Goal: Task Accomplishment & Management: Use online tool/utility

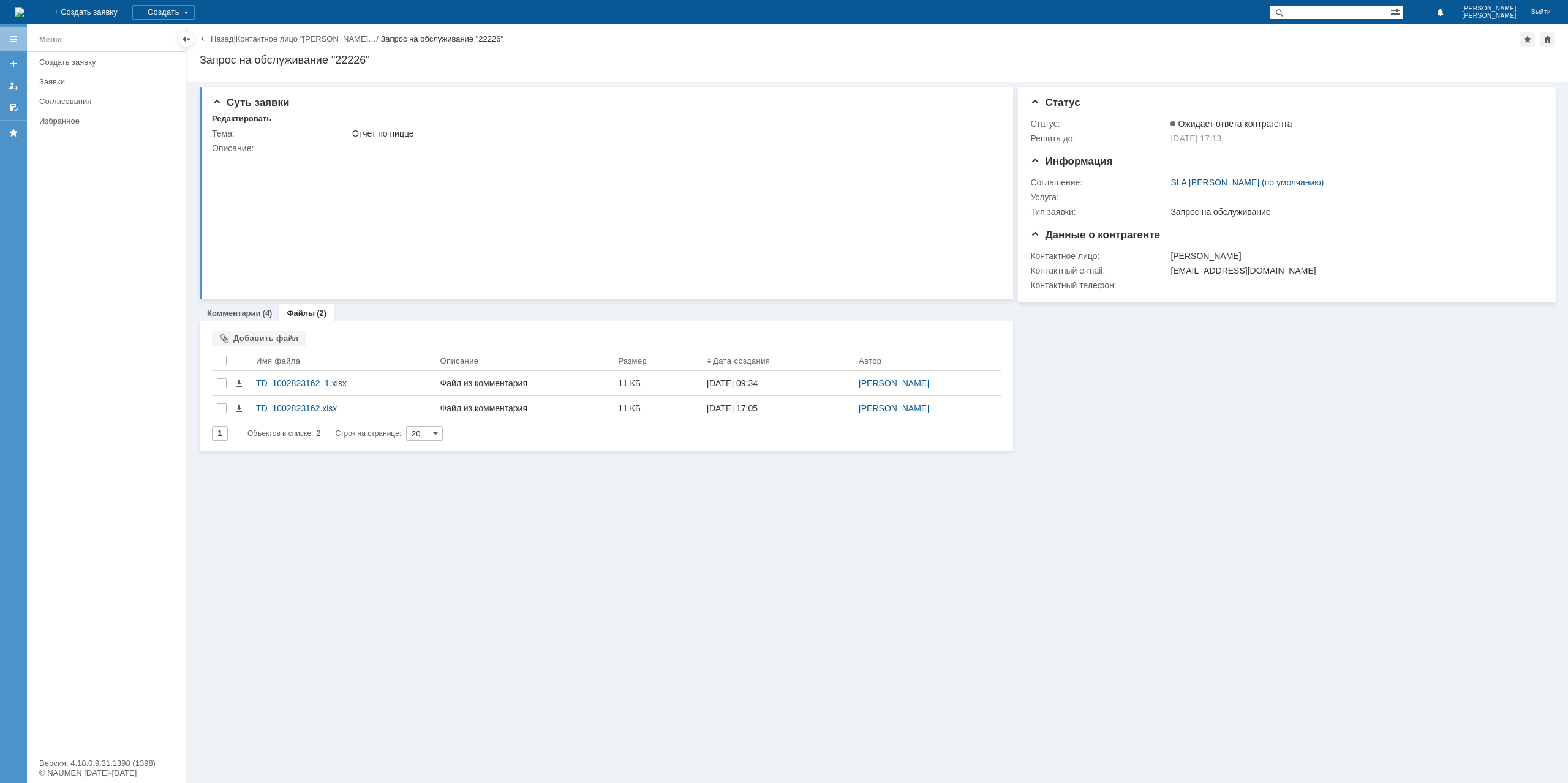
click at [216, 41] on link "Назад" at bounding box center [221, 38] width 23 height 9
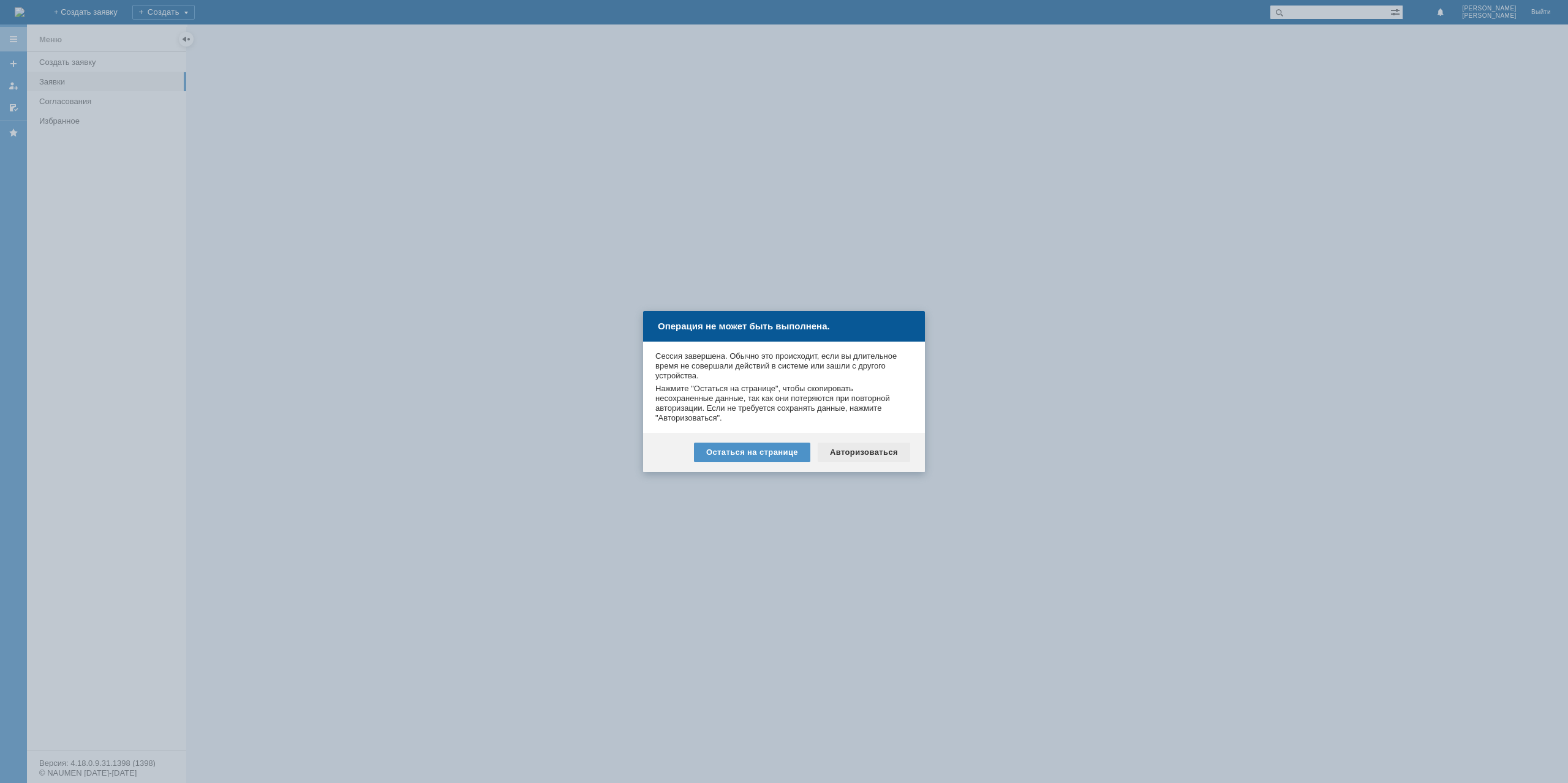
click at [838, 443] on div "Авторизоваться" at bounding box center [864, 452] width 92 height 20
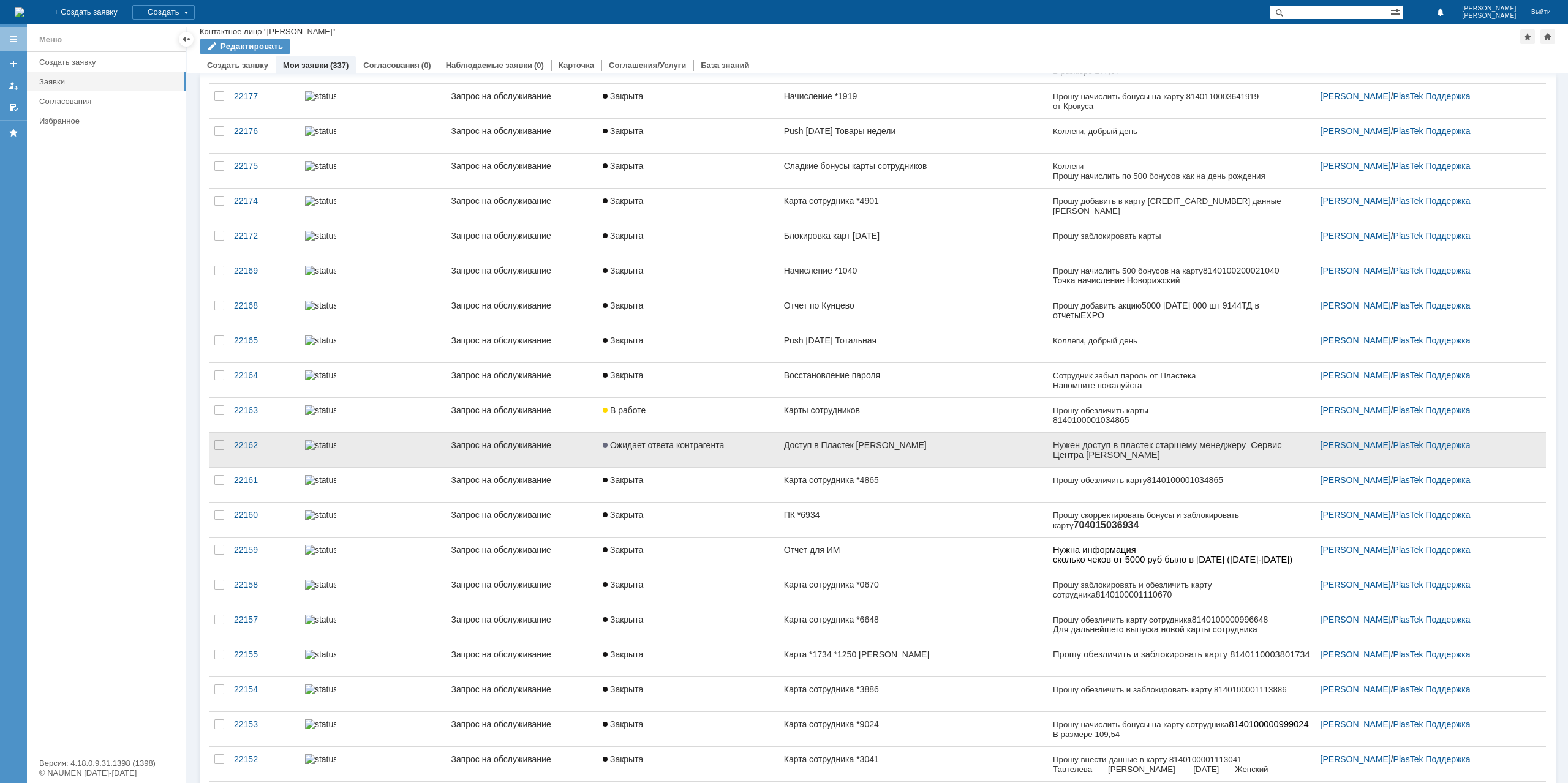
click at [915, 441] on div "Доступ в Пластек [PERSON_NAME]" at bounding box center [913, 446] width 259 height 10
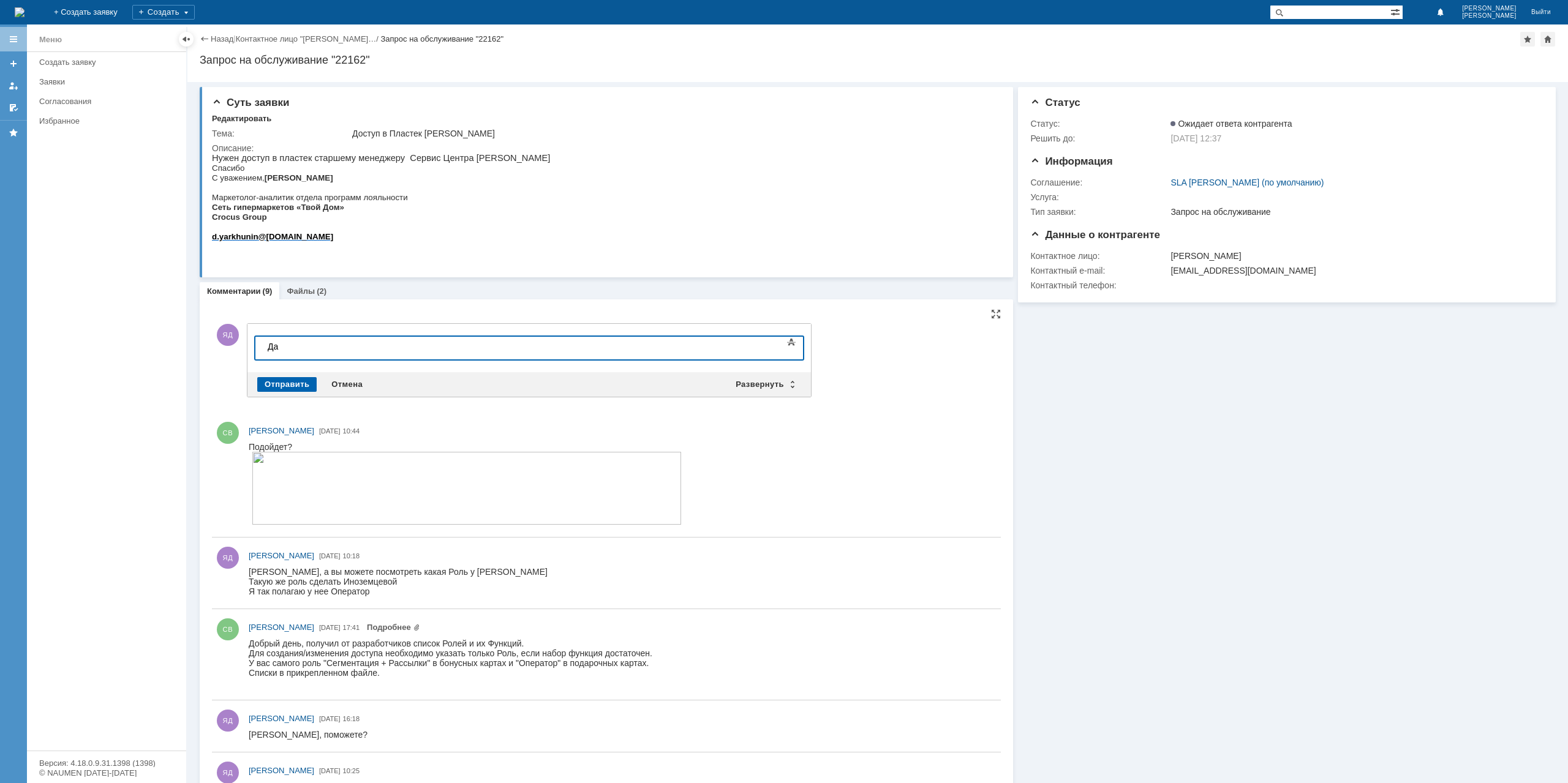
click at [300, 384] on div "Отправить" at bounding box center [287, 385] width 60 height 15
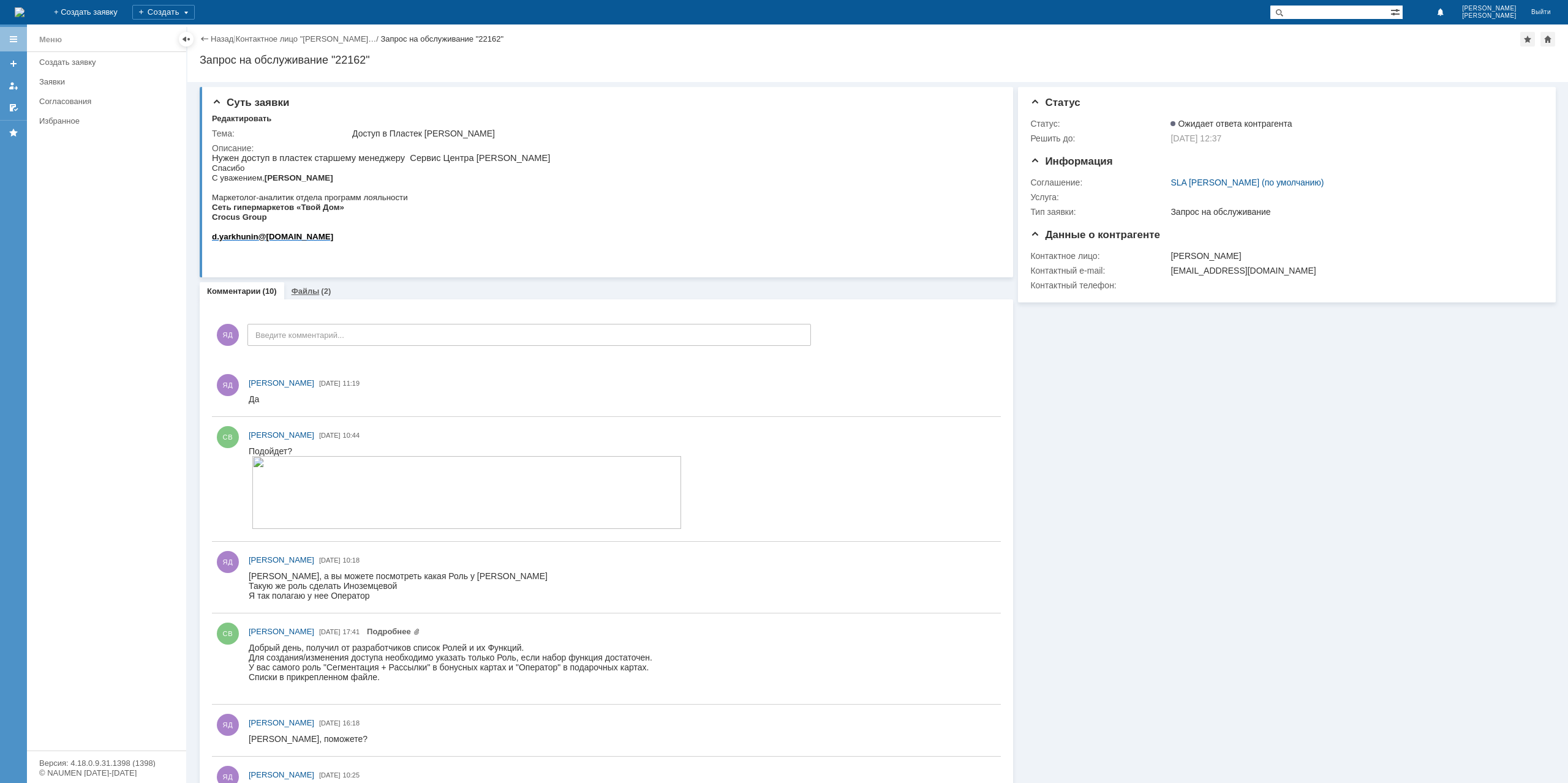
click at [316, 291] on link "Файлы" at bounding box center [306, 291] width 28 height 9
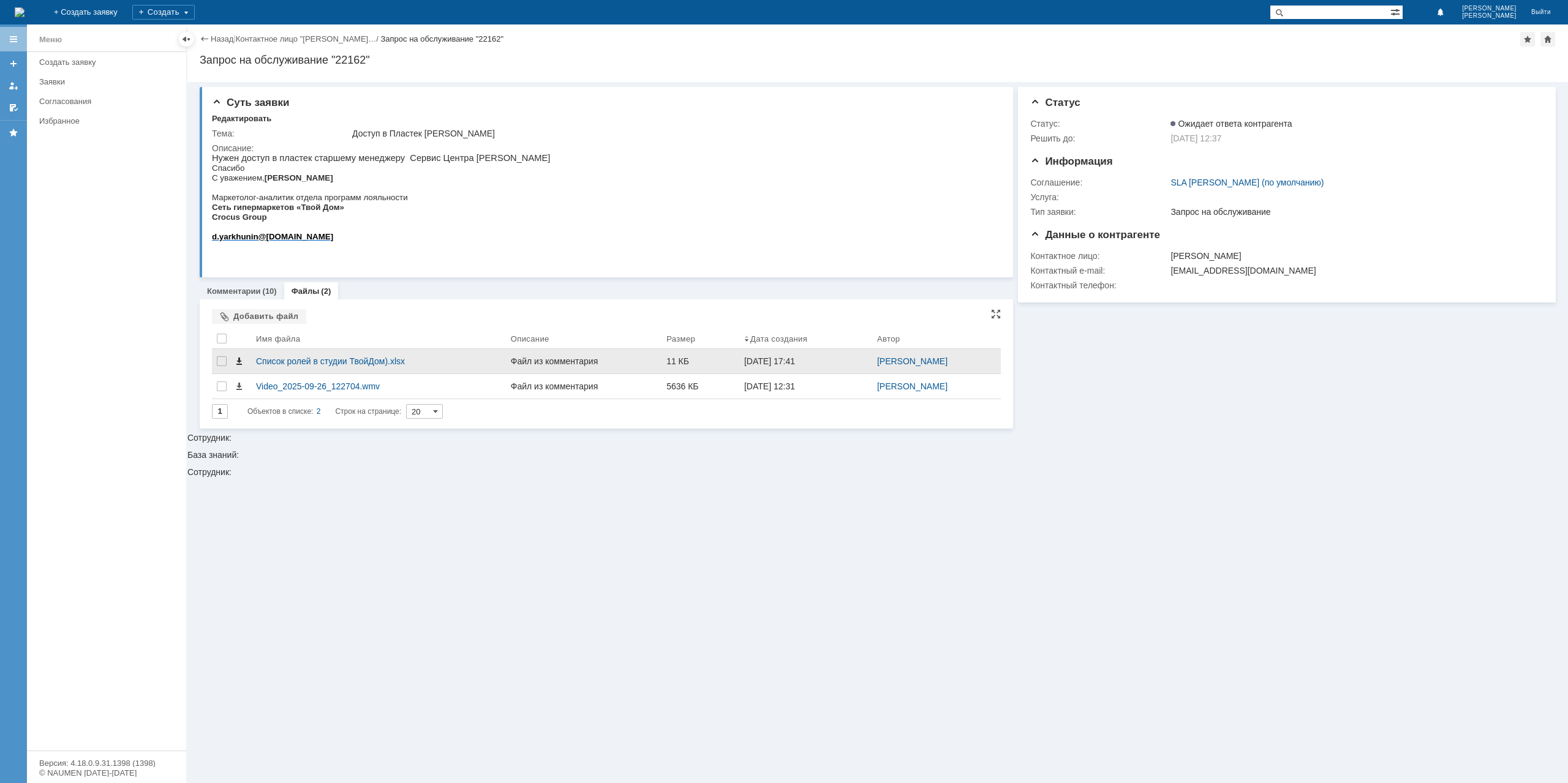
click at [240, 358] on span at bounding box center [239, 361] width 10 height 10
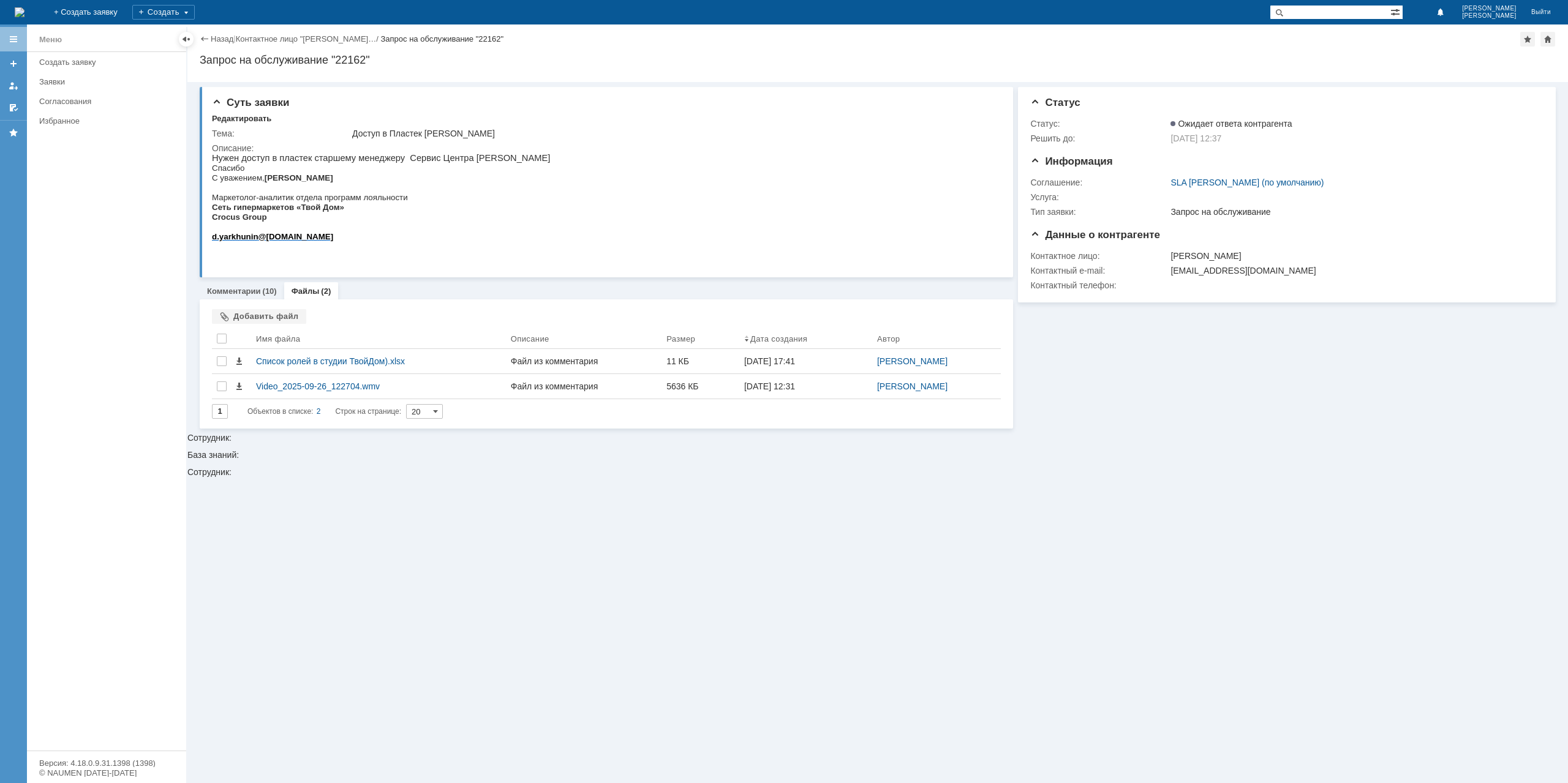
click at [215, 37] on link "Назад" at bounding box center [221, 38] width 23 height 9
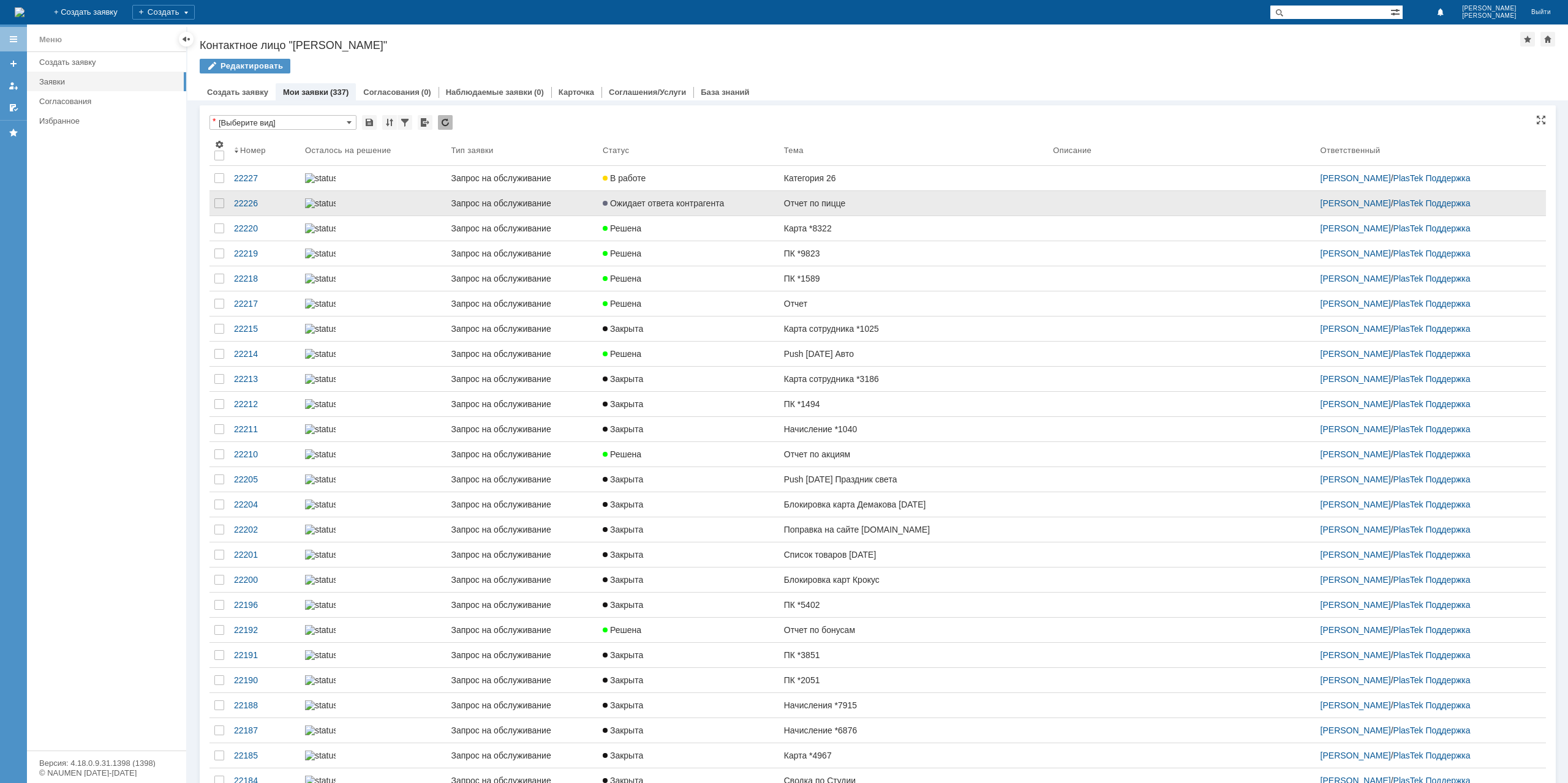
click at [865, 206] on link "Отчет по пицце" at bounding box center [913, 203] width 269 height 25
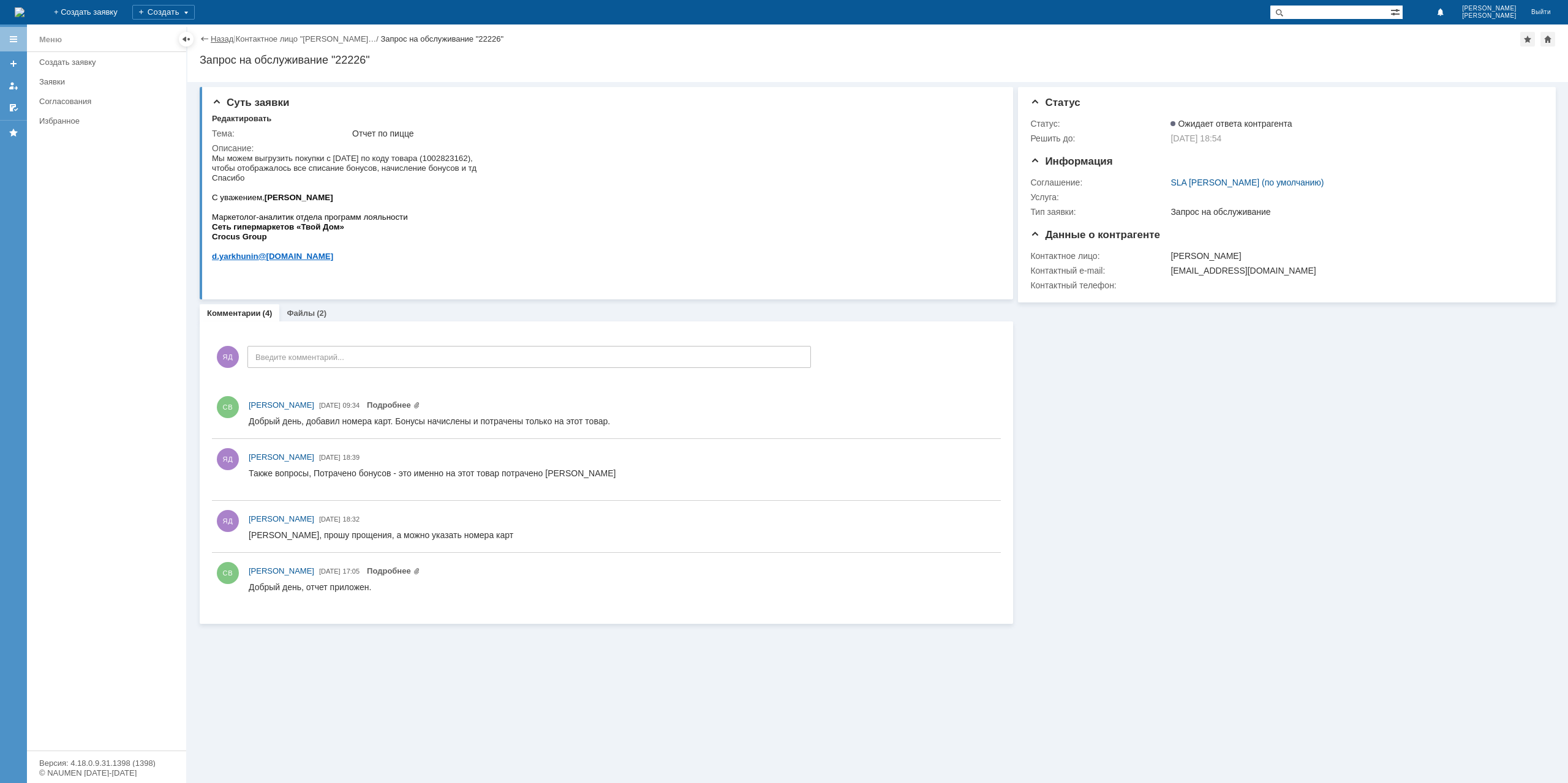
click at [229, 40] on link "Назад" at bounding box center [221, 38] width 23 height 9
